Goal: Task Accomplishment & Management: Complete application form

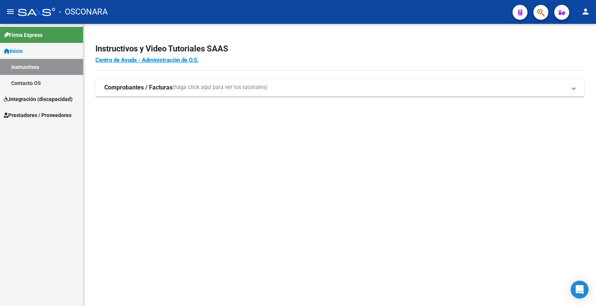
click at [32, 96] on span "Integración (discapacidad)" at bounding box center [38, 99] width 69 height 8
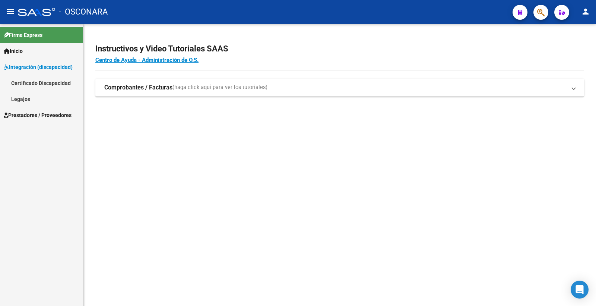
click at [41, 84] on link "Certificado Discapacidad" at bounding box center [41, 83] width 83 height 16
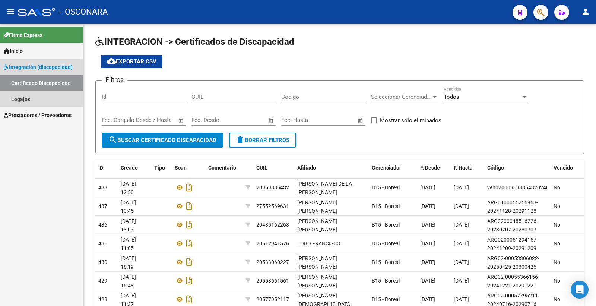
click at [50, 65] on span "Integración (discapacidad)" at bounding box center [38, 67] width 69 height 8
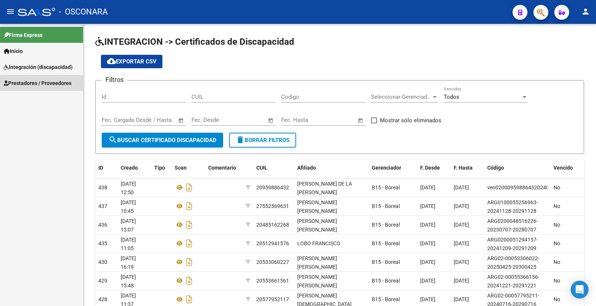
click at [40, 86] on span "Prestadores / Proveedores" at bounding box center [38, 83] width 68 height 8
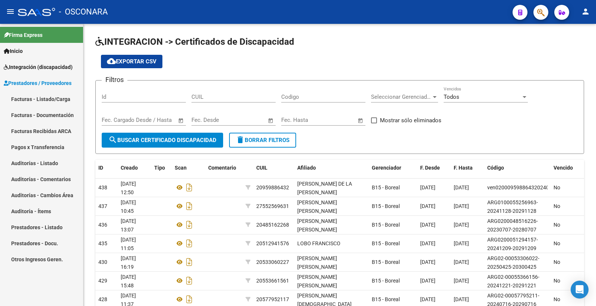
click at [37, 92] on link "Facturas - Listado/Carga" at bounding box center [41, 99] width 83 height 16
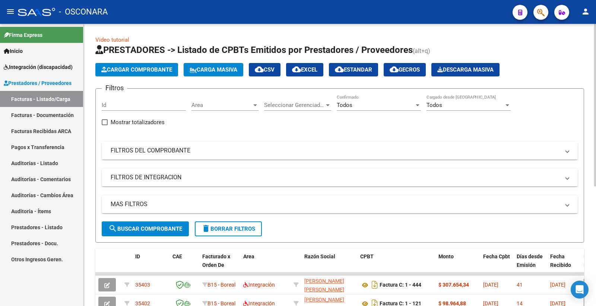
click at [190, 151] on mat-panel-title "FILTROS DEL COMPROBANTE" at bounding box center [335, 150] width 449 height 8
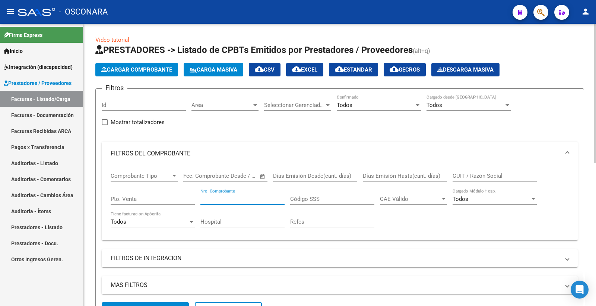
drag, startPoint x: 217, startPoint y: 199, endPoint x: 215, endPoint y: 195, distance: 4.2
click at [217, 199] on input "Nro. Comprobante" at bounding box center [243, 199] width 84 height 7
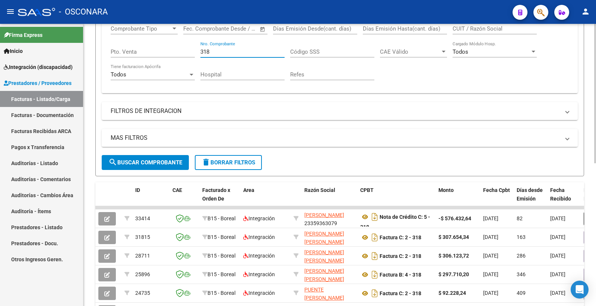
scroll to position [123, 0]
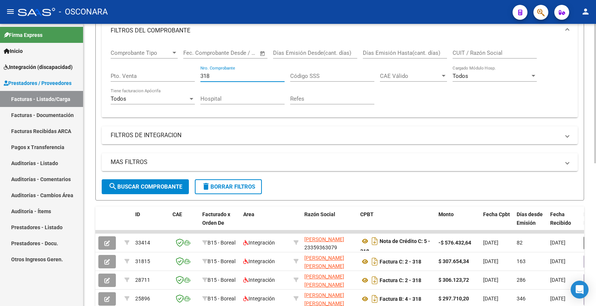
type input "318"
click at [486, 55] on input "CUIT / Razón Social" at bounding box center [495, 53] width 84 height 7
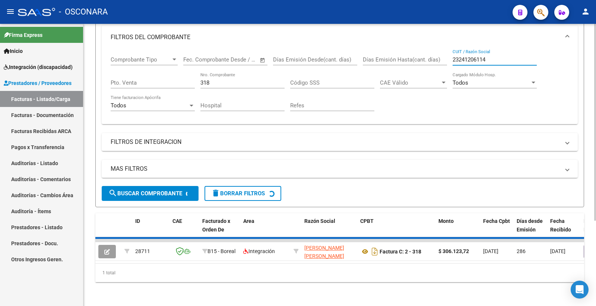
scroll to position [121, 0]
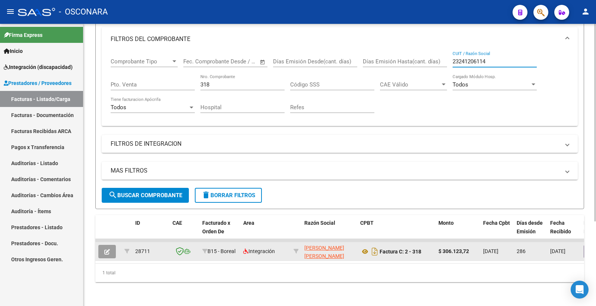
type input "23241206114"
click at [107, 249] on icon "button" at bounding box center [107, 252] width 6 height 6
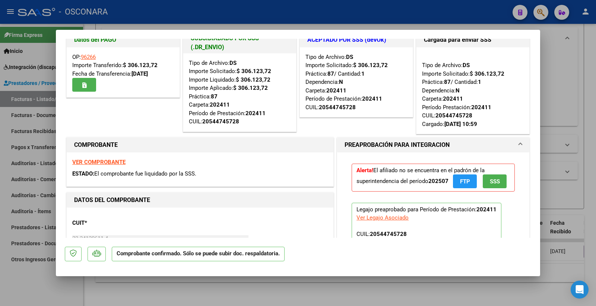
scroll to position [0, 0]
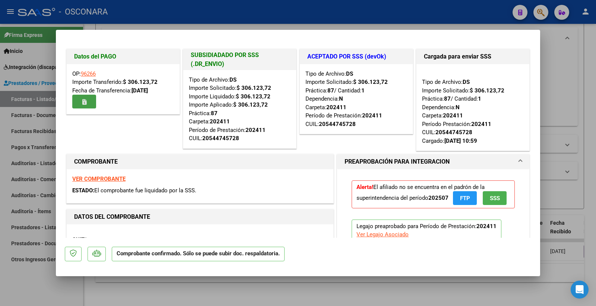
click at [84, 102] on icon "button" at bounding box center [84, 102] width 4 height 6
click at [401, 75] on div "Tipo de Archivo: DS Importe Solicitado: $ 306.123,72 Práctica: 87 / Cantidad: 1…" at bounding box center [357, 99] width 102 height 59
type input "$ 0,00"
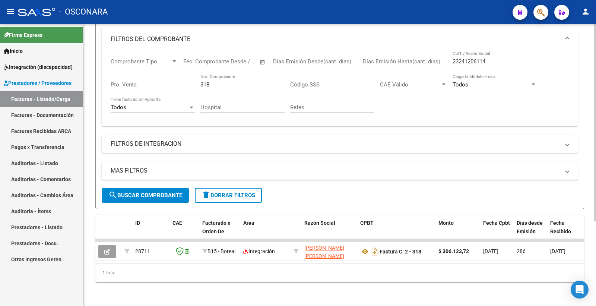
click at [228, 81] on input "318" at bounding box center [243, 84] width 84 height 7
drag, startPoint x: 227, startPoint y: 76, endPoint x: 174, endPoint y: 78, distance: 53.0
click at [174, 78] on div "Comprobante Tipo Comprobante Tipo Fecha inicio – Fecha fin Fec. Comprobante Des…" at bounding box center [340, 85] width 458 height 69
click at [161, 192] on span "search Buscar Comprobante" at bounding box center [145, 195] width 74 height 7
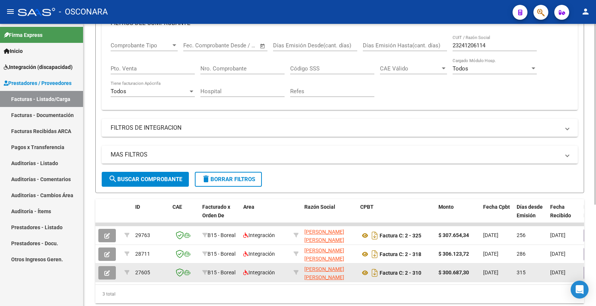
scroll to position [158, 0]
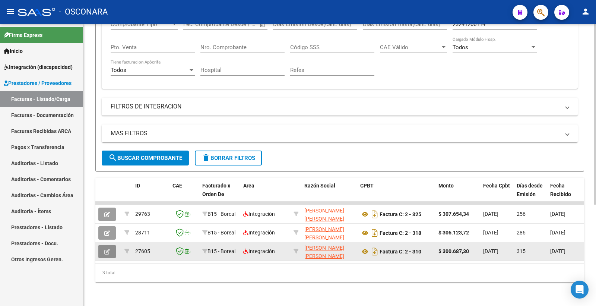
click at [108, 248] on button "button" at bounding box center [107, 251] width 18 height 13
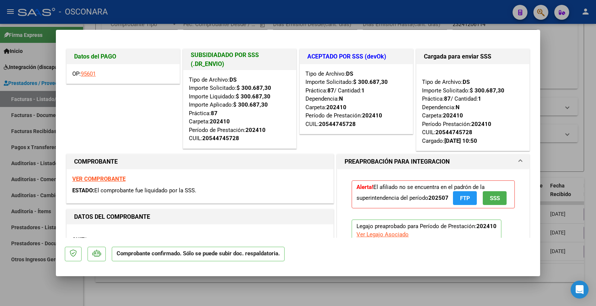
click at [95, 75] on link "95601" at bounding box center [88, 73] width 15 height 7
type input "$ 0,00"
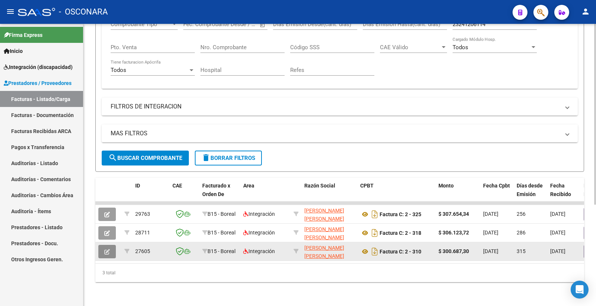
click at [113, 245] on button "button" at bounding box center [107, 251] width 18 height 13
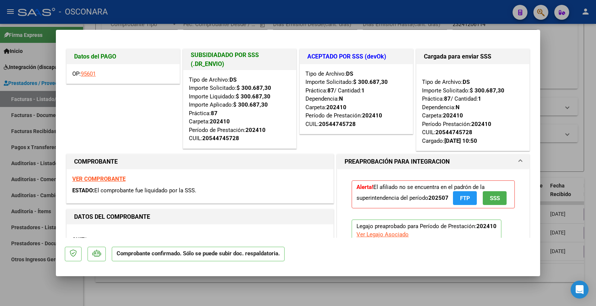
type input "$ 0,00"
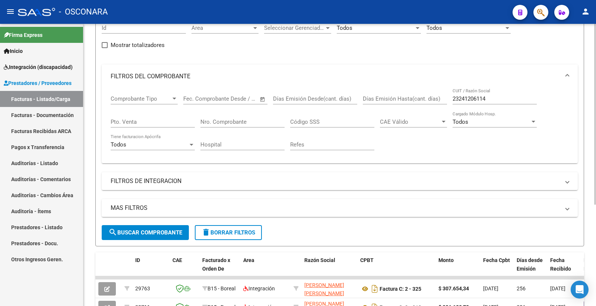
scroll to position [75, 0]
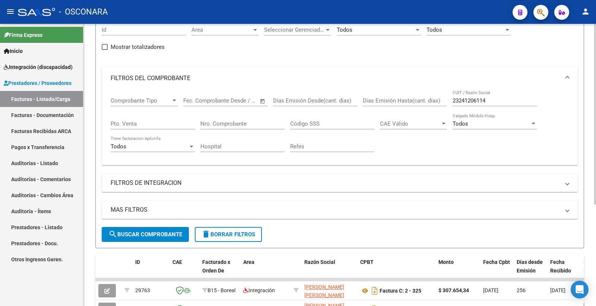
click at [215, 117] on div "Nro. Comprobante" at bounding box center [243, 121] width 84 height 16
type input "351"
drag, startPoint x: 495, startPoint y: 101, endPoint x: 424, endPoint y: 106, distance: 71.4
click at [424, 106] on div "Comprobante Tipo Comprobante Tipo Fecha inicio – Fecha fin Fec. Comprobante Des…" at bounding box center [340, 124] width 458 height 69
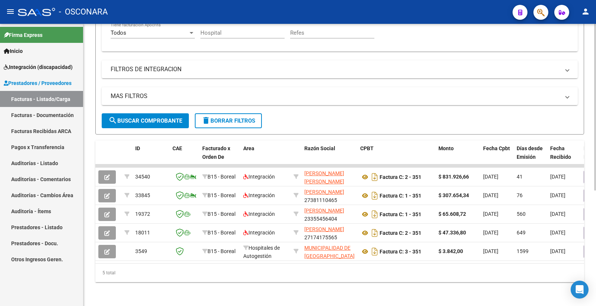
scroll to position [195, 0]
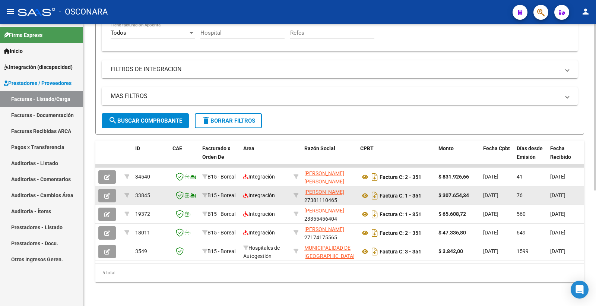
click at [106, 192] on span "button" at bounding box center [107, 195] width 6 height 7
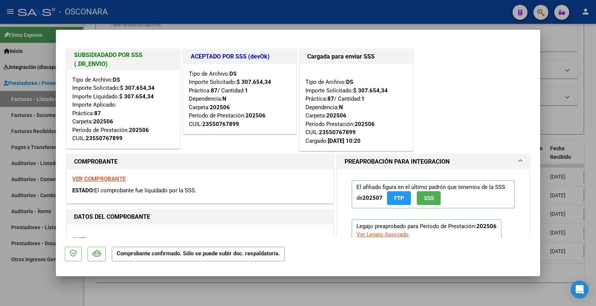
type input "$ 0,00"
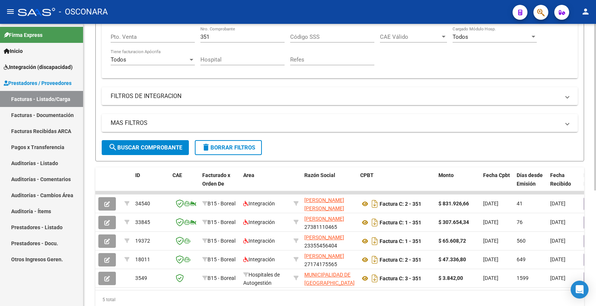
scroll to position [71, 0]
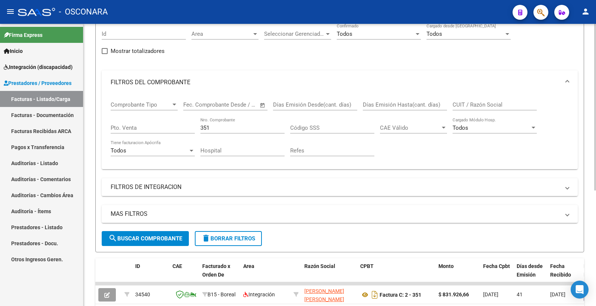
click at [486, 99] on div "CUIT / Razón Social" at bounding box center [495, 102] width 84 height 16
paste input "27381110465"
type input "27381110465"
click at [145, 237] on span "search Buscar Comprobante" at bounding box center [145, 238] width 74 height 7
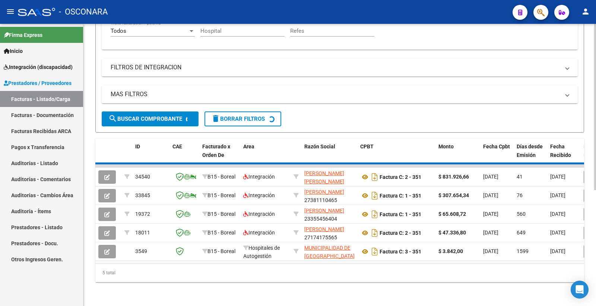
scroll to position [121, 0]
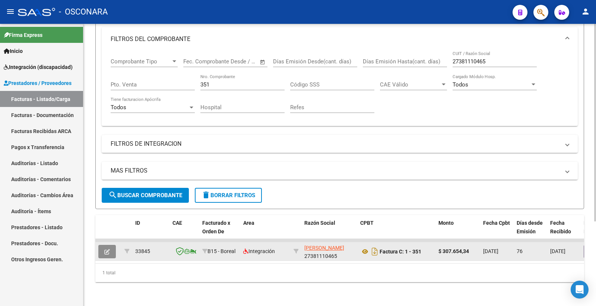
click at [110, 249] on icon "button" at bounding box center [107, 252] width 6 height 6
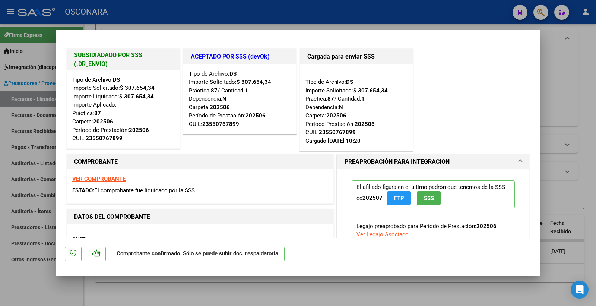
type input "$ 0,00"
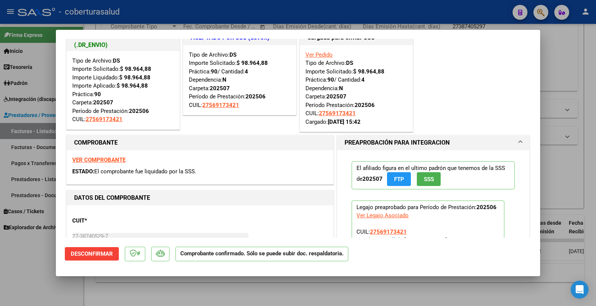
scroll to position [41, 0]
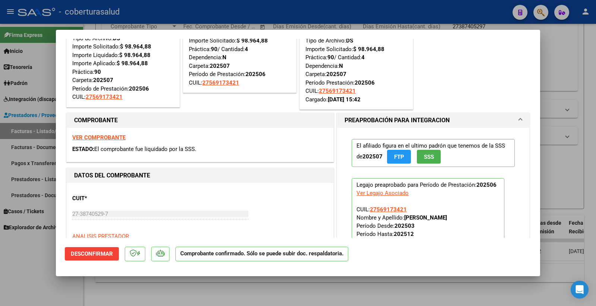
type input "$ 0,00"
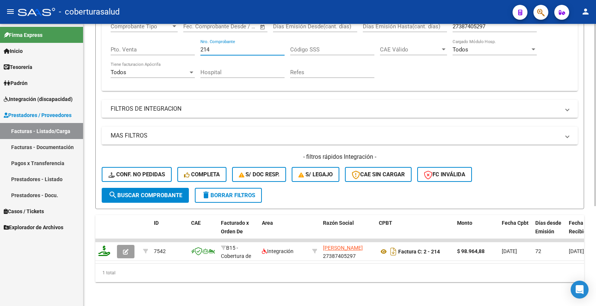
drag, startPoint x: 212, startPoint y: 45, endPoint x: 177, endPoint y: 50, distance: 34.9
click at [177, 50] on div "Comprobante Tipo Comprobante Tipo Fecha inicio – Fecha fin Fec. Comprobante Des…" at bounding box center [340, 50] width 458 height 69
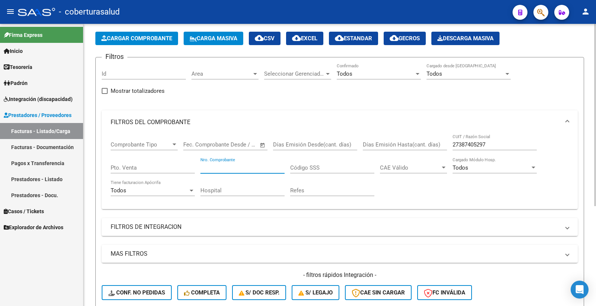
scroll to position [31, 0]
